Goal: Use online tool/utility: Use online tool/utility

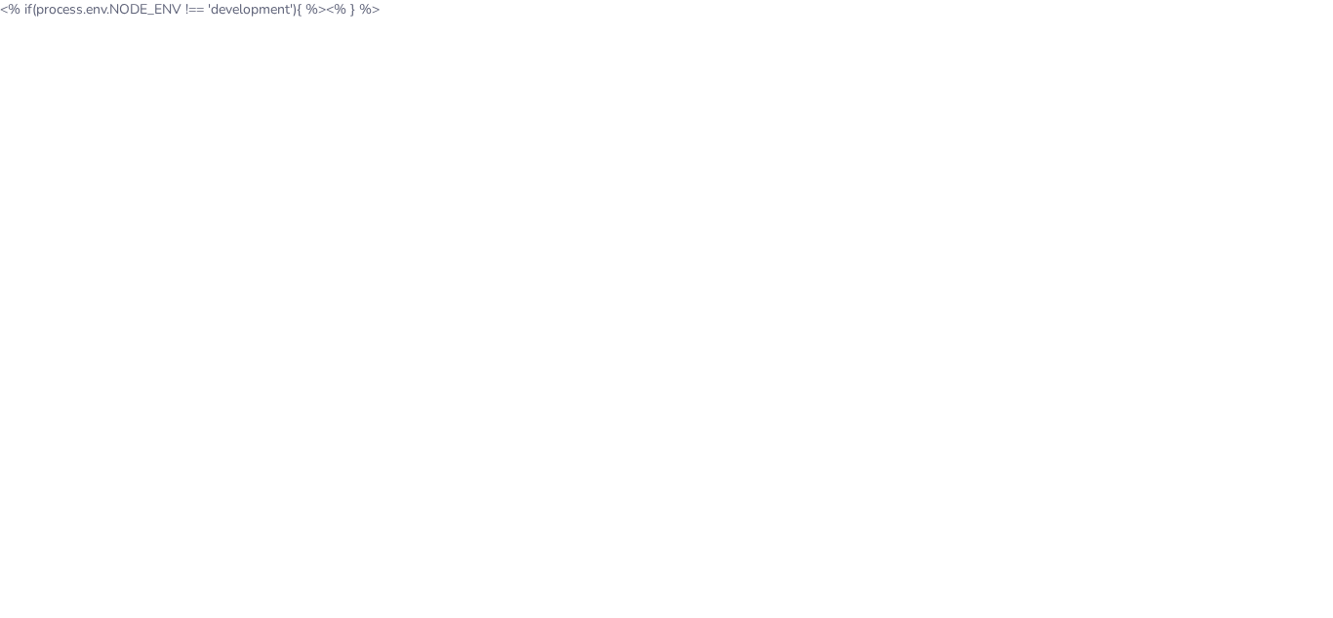
click at [264, 14] on body "<% if(process.env.NODE_ENV !== 'development'){ %> <% } %>" at bounding box center [666, 9] width 1333 height 19
drag, startPoint x: 436, startPoint y: 12, endPoint x: -15, endPoint y: 16, distance: 450.8
click at [0, 16] on html "<% if(process.env.NODE_ENV !== 'development'){ %> <% } %>" at bounding box center [666, 9] width 1333 height 19
copy body "<% if(process.env.NODE_ENV !== 'development'){ %> <% } %>"
